Goal: Task Accomplishment & Management: Use online tool/utility

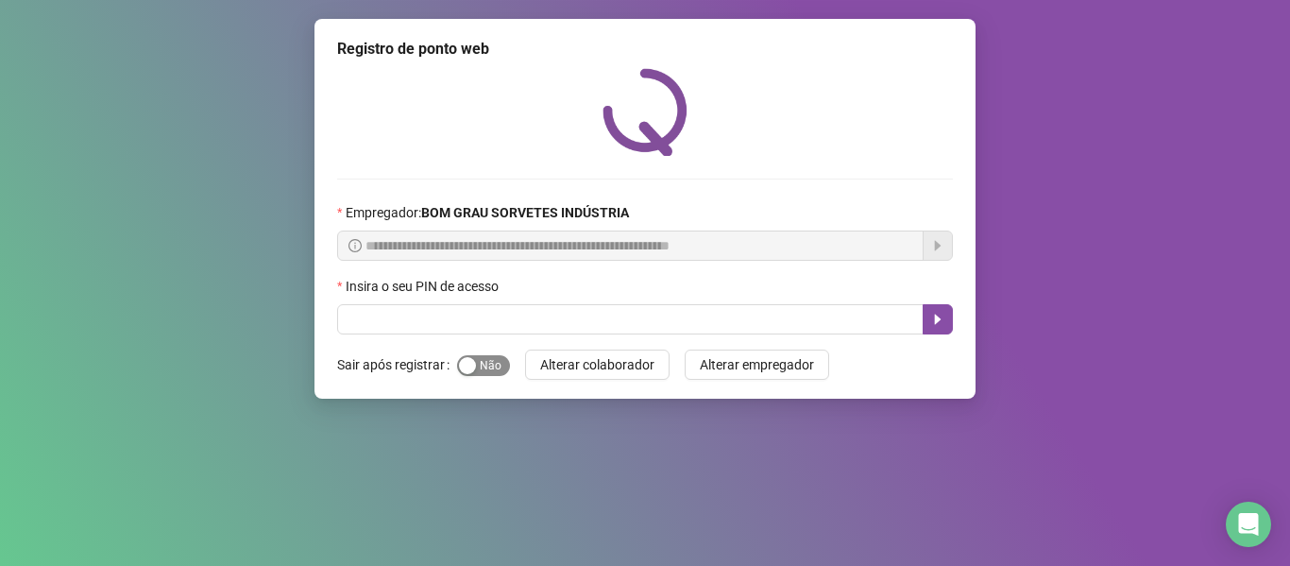
click at [491, 360] on span "Sim Não" at bounding box center [483, 365] width 53 height 21
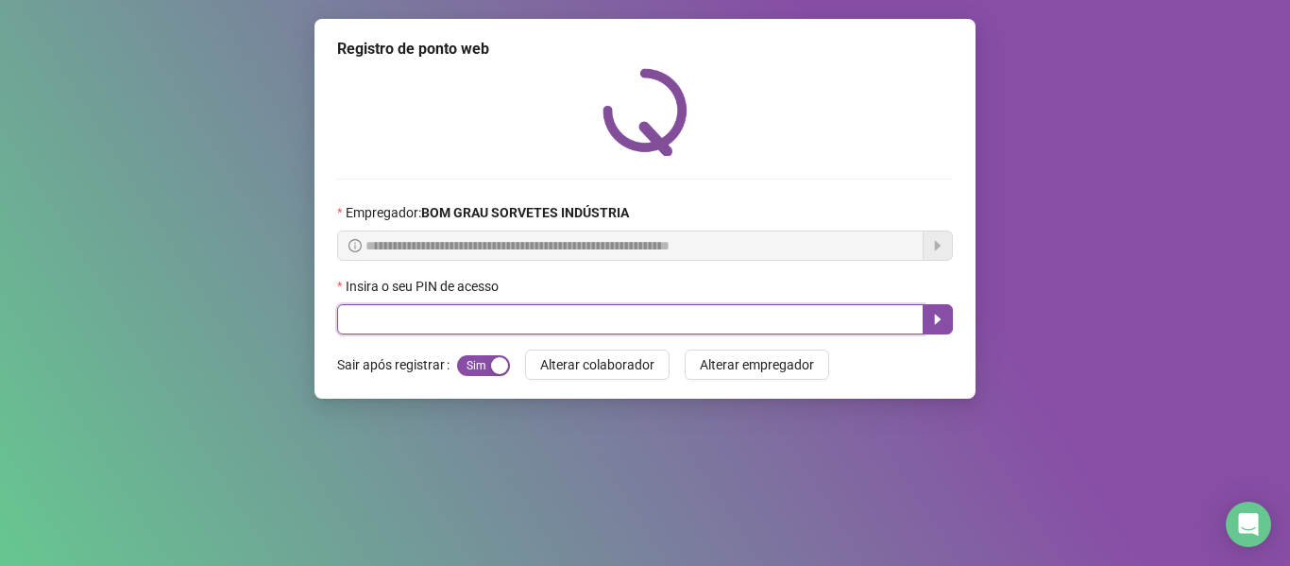
click at [478, 332] on input "text" at bounding box center [630, 319] width 587 height 30
type input "*****"
click at [765, 319] on button "button" at bounding box center [938, 319] width 30 height 30
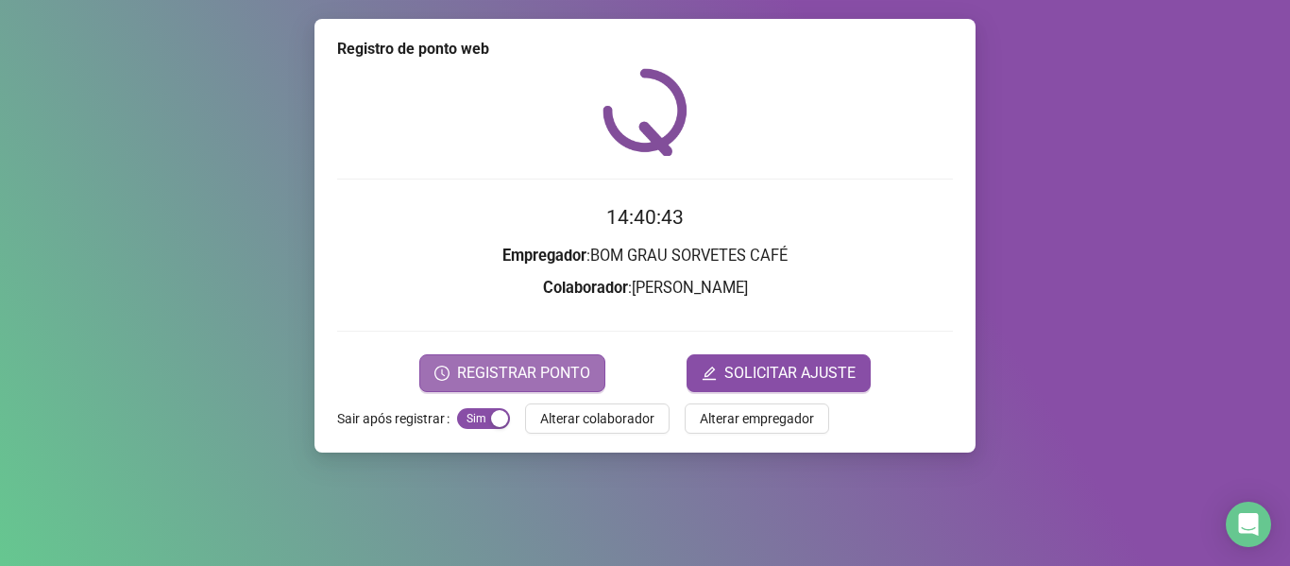
click at [517, 364] on span "REGISTRAR PONTO" at bounding box center [523, 373] width 133 height 23
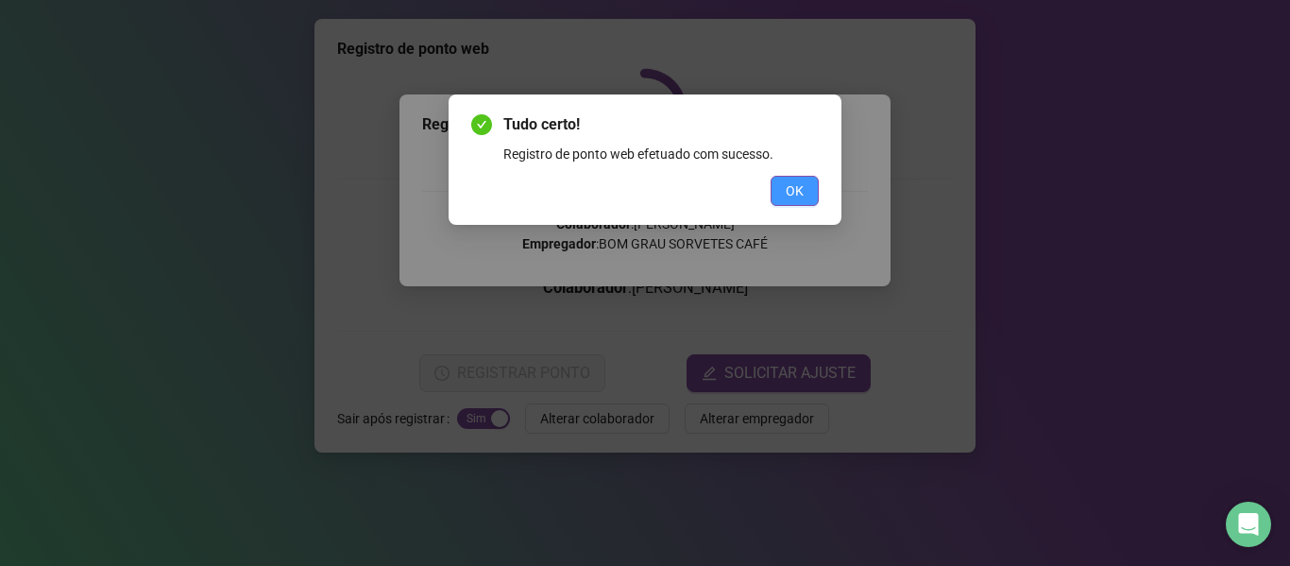
click at [765, 198] on span "OK" at bounding box center [795, 190] width 18 height 21
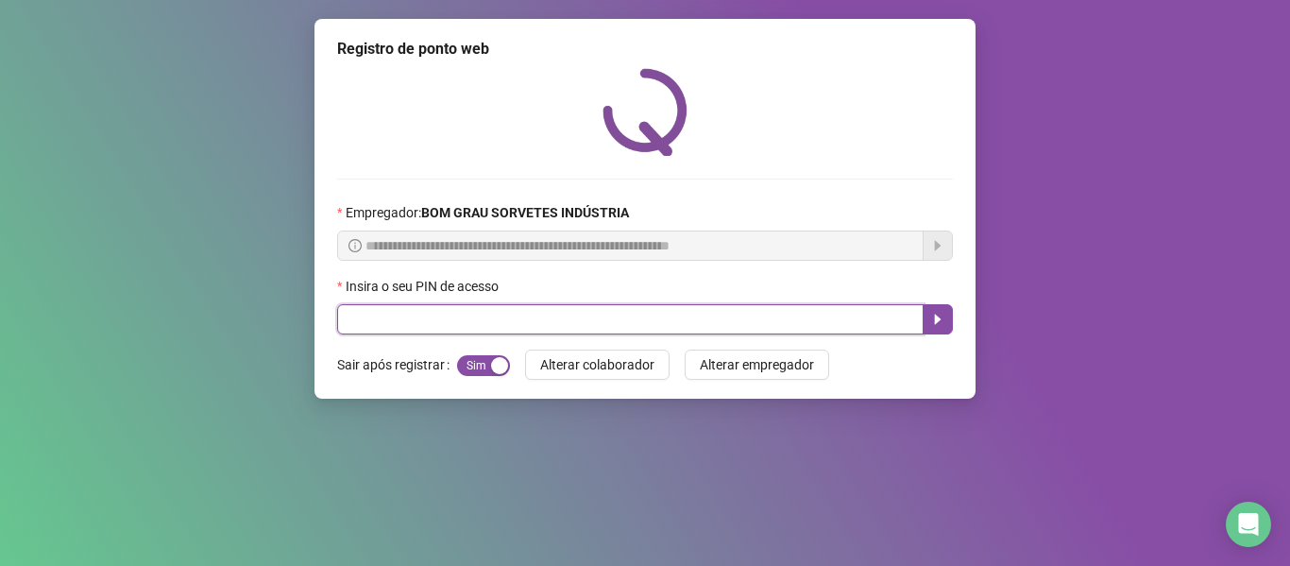
click at [556, 310] on input "text" at bounding box center [630, 319] width 587 height 30
type input "*****"
drag, startPoint x: 935, startPoint y: 312, endPoint x: 915, endPoint y: 315, distance: 20.0
click at [765, 312] on button "button" at bounding box center [938, 319] width 30 height 30
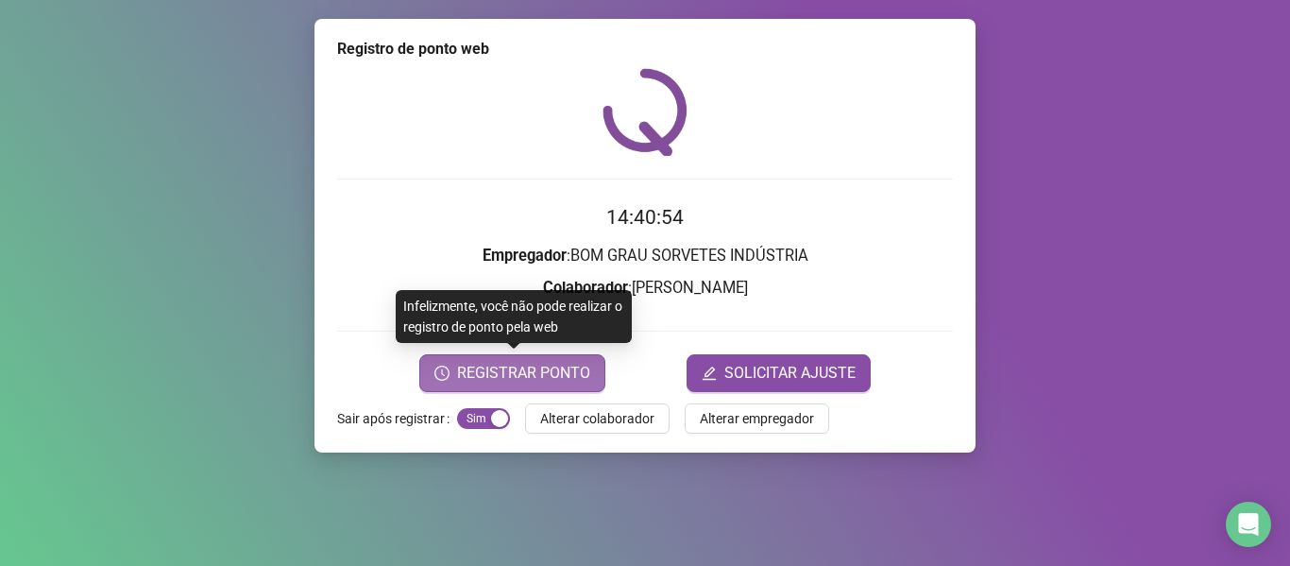
click at [573, 366] on span "REGISTRAR PONTO" at bounding box center [523, 373] width 133 height 23
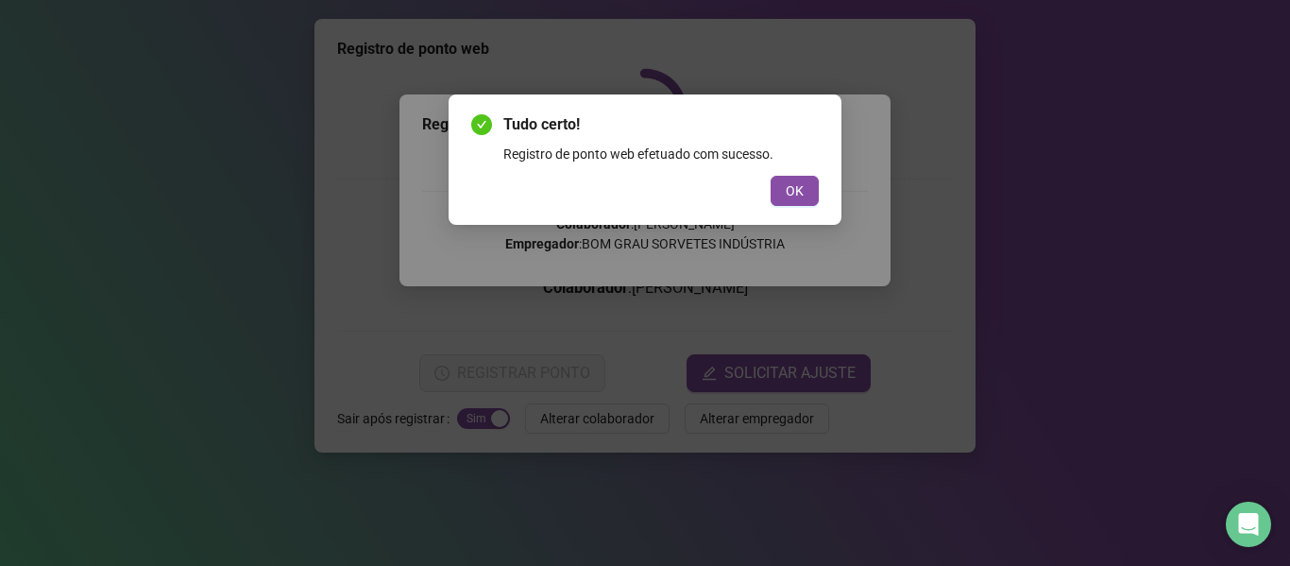
click at [765, 197] on span "OK" at bounding box center [795, 190] width 18 height 21
